Goal: Navigation & Orientation: Find specific page/section

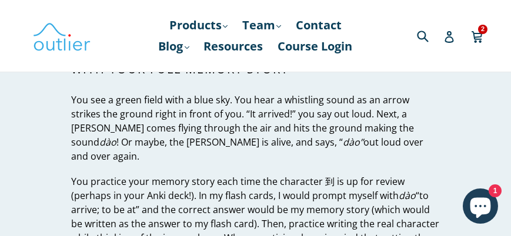
scroll to position [6808, 0]
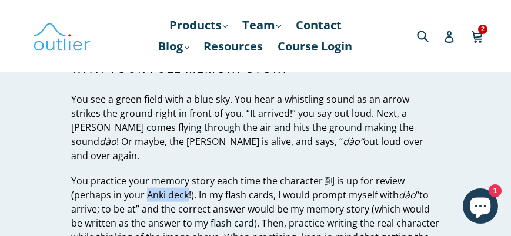
drag, startPoint x: 146, startPoint y: 135, endPoint x: 188, endPoint y: 140, distance: 42.6
click at [188, 174] on p "You practice your memory story each time the character 到 is up for review (perh…" at bounding box center [255, 223] width 368 height 99
copy p "Anki deck"
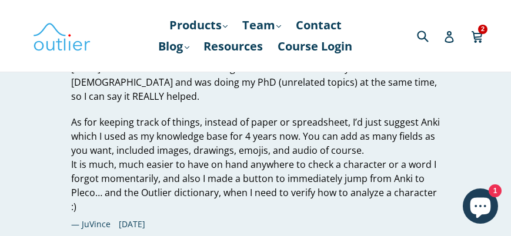
scroll to position [11476, 0]
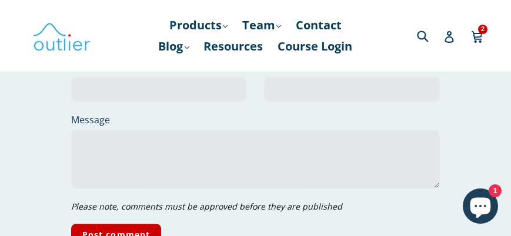
scroll to position [11476, 0]
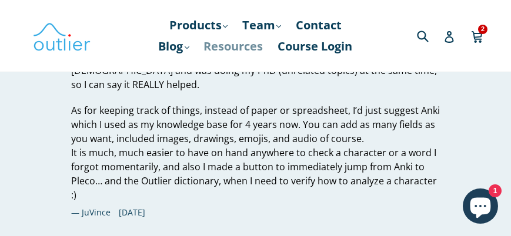
click at [231, 48] on link "Resources" at bounding box center [233, 46] width 71 height 21
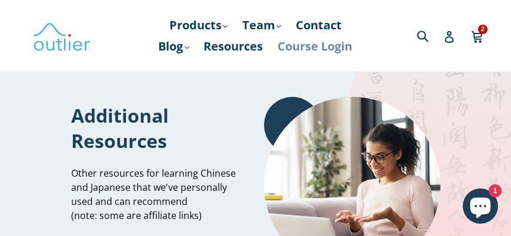
click at [333, 50] on link "Course Login" at bounding box center [315, 46] width 86 height 21
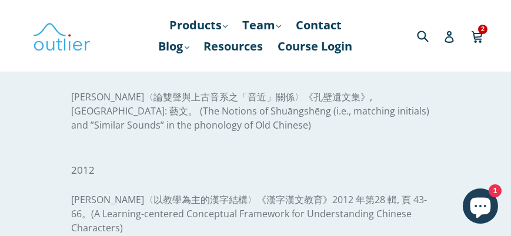
scroll to position [1746, 0]
